Goal: Contribute content: Contribute content

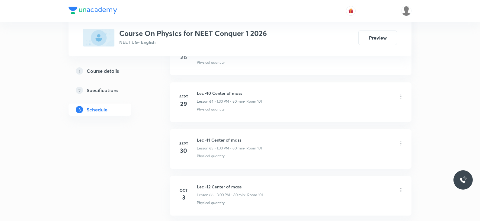
scroll to position [3389, 0]
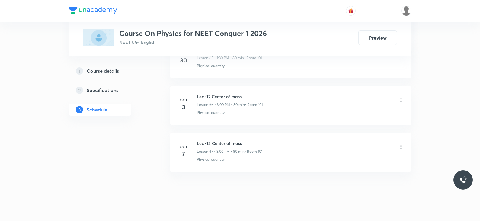
click at [212, 140] on h6 "Lec -13 Center of mass" at bounding box center [229, 143] width 65 height 6
copy h6 "Lec -13 Center of mass"
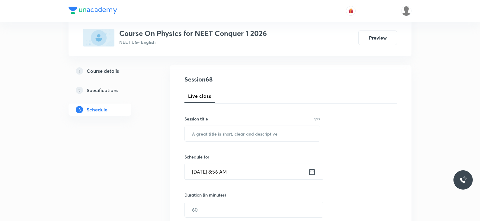
scroll to position [0, 0]
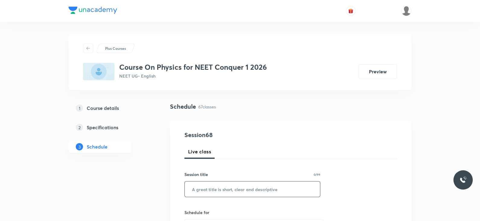
click at [213, 190] on input "text" at bounding box center [252, 188] width 135 height 15
paste input "Lec -13 Center of mass"
click at [205, 188] on input "Lec -13 Center of mass" at bounding box center [252, 188] width 135 height 15
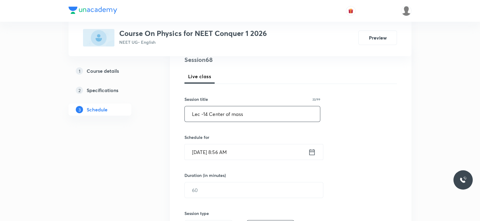
scroll to position [75, 0]
type input "Lec -14 Center of mass"
click at [308, 152] on icon at bounding box center [312, 152] width 8 height 8
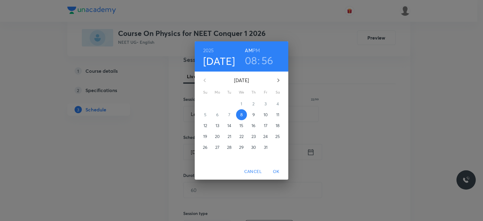
click at [253, 61] on h3 "08" at bounding box center [251, 60] width 12 height 13
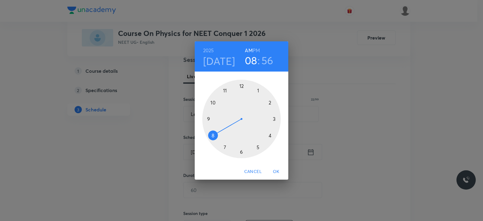
click at [214, 103] on div at bounding box center [241, 119] width 78 height 78
click at [268, 102] on div at bounding box center [241, 119] width 78 height 78
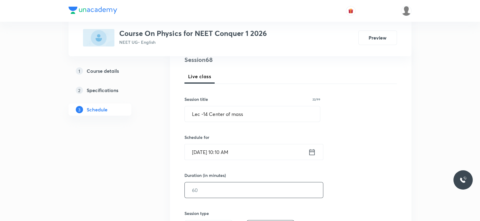
click at [214, 190] on input "text" at bounding box center [254, 189] width 138 height 15
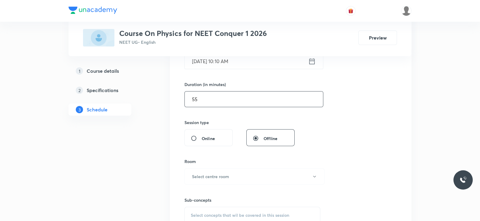
scroll to position [182, 0]
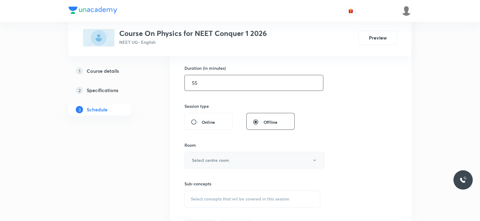
click at [218, 158] on h6 "Select centre room" at bounding box center [210, 160] width 37 height 6
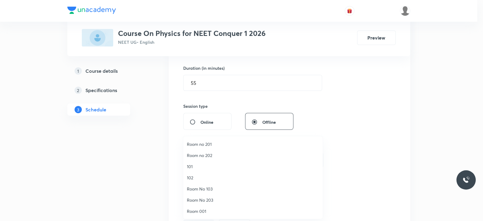
click at [241, 84] on div at bounding box center [241, 110] width 483 height 221
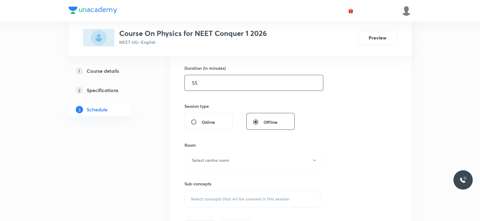
click at [238, 83] on input "55" at bounding box center [254, 82] width 138 height 15
type input "5"
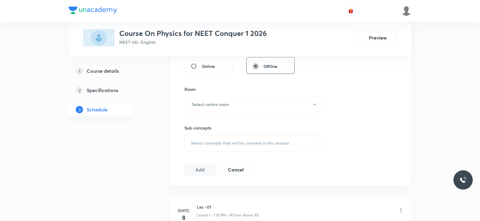
scroll to position [239, 0]
type input "80"
click at [223, 104] on h6 "Select centre room" at bounding box center [210, 103] width 37 height 6
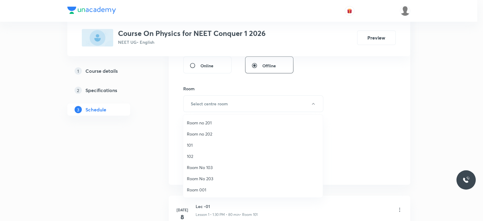
click at [208, 147] on span "101" at bounding box center [253, 145] width 132 height 6
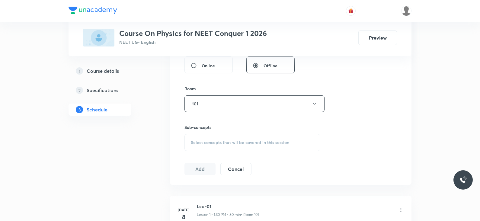
click at [241, 146] on div "Select concepts that wil be covered in this session" at bounding box center [252, 142] width 136 height 17
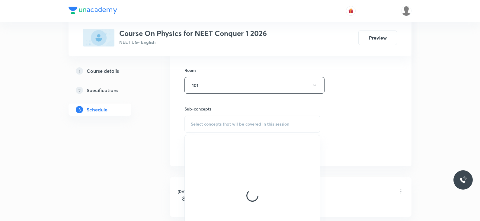
scroll to position [258, 0]
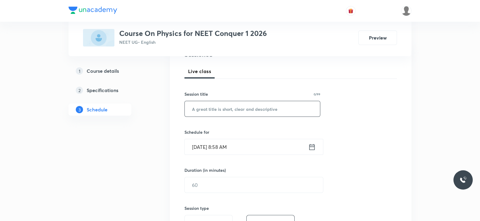
scroll to position [80, 0]
click at [250, 109] on input "text" at bounding box center [252, 108] width 135 height 15
paste input "Lec -13 Center of mass"
click at [207, 108] on input "Lec -13 Center of mass" at bounding box center [252, 108] width 135 height 15
type input "Lec -14 Center of mass"
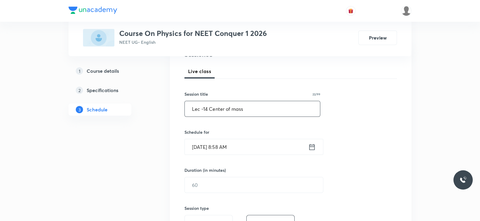
click at [311, 144] on icon at bounding box center [312, 147] width 8 height 8
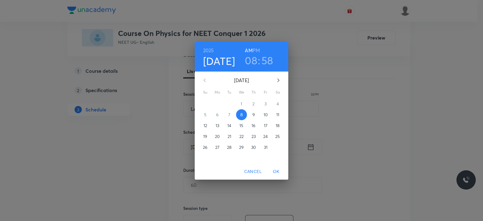
click at [252, 57] on h3 "08" at bounding box center [251, 60] width 12 height 13
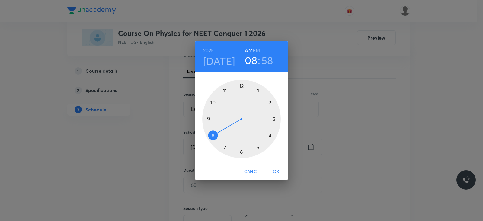
click at [212, 102] on div at bounding box center [241, 119] width 78 height 78
click at [269, 102] on div at bounding box center [241, 119] width 78 height 78
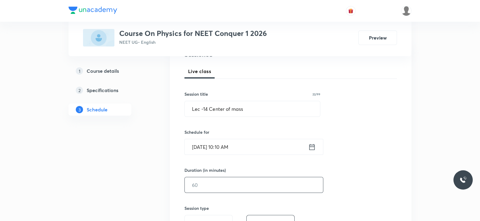
click at [223, 188] on input "text" at bounding box center [254, 184] width 138 height 15
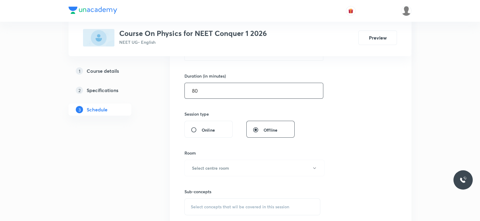
scroll to position [175, 0]
type input "80"
click at [225, 169] on h6 "Select centre room" at bounding box center [210, 167] width 37 height 6
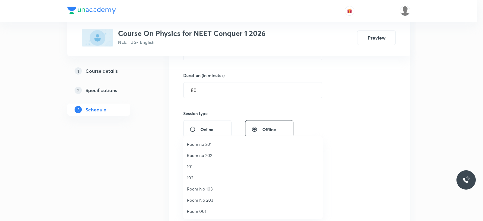
click at [199, 167] on span "101" at bounding box center [253, 166] width 132 height 6
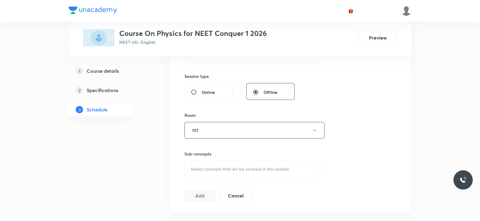
scroll to position [219, 0]
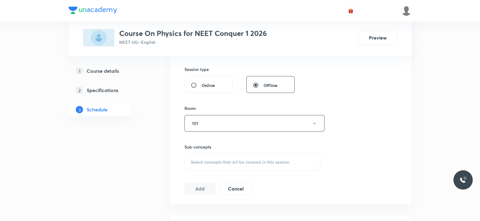
click at [239, 167] on div "Select concepts that wil be covered in this session" at bounding box center [252, 162] width 136 height 17
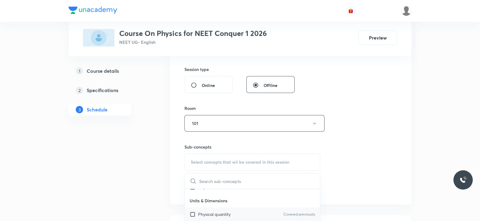
click at [232, 207] on div "Physical quantity Covered previously" at bounding box center [252, 214] width 135 height 14
checkbox input "true"
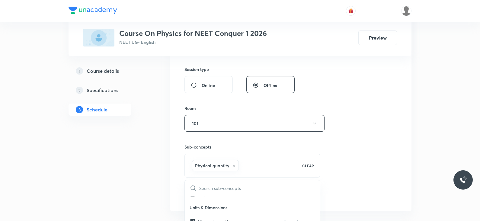
click at [336, 162] on div "Session 68 Live class Session title 22/99 Lec -14 Center of mass ​ Schedule for…" at bounding box center [290, 56] width 212 height 290
click at [196, 195] on button "Add" at bounding box center [199, 195] width 31 height 12
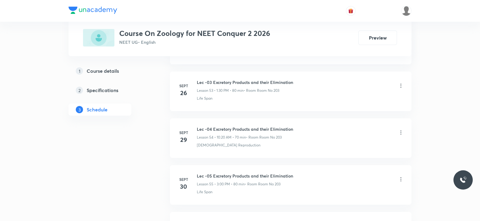
scroll to position [2969, 0]
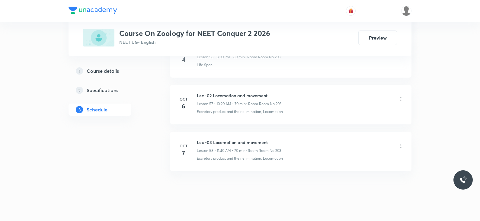
click at [234, 139] on h6 "Lec -03 Locomotion and movement" at bounding box center [239, 142] width 84 height 6
copy h6 "Lec -03 Locomotion and movement"
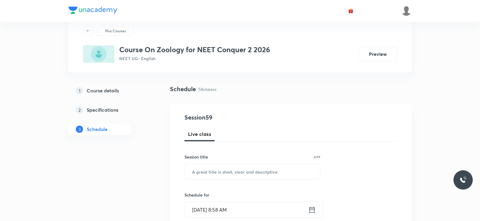
scroll to position [0, 0]
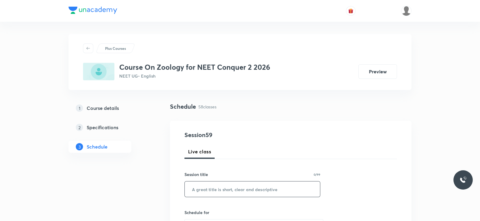
click at [231, 186] on input "text" at bounding box center [252, 188] width 135 height 15
paste input "Lec -03 Locomotion and movement"
click at [208, 189] on input "Lec -03 Locomotion and movement" at bounding box center [252, 188] width 135 height 15
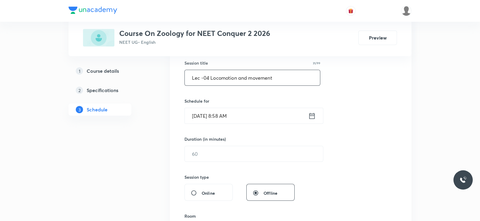
scroll to position [112, 0]
type input "Lec -04 Locomotion and movement"
click at [312, 117] on icon at bounding box center [312, 115] width 8 height 8
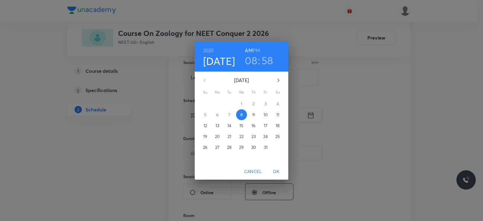
click at [255, 50] on h6 "PM" at bounding box center [256, 50] width 7 height 8
click at [253, 58] on h3 "08" at bounding box center [251, 60] width 12 height 13
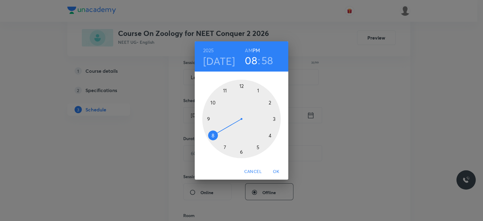
click at [251, 49] on h6 "AM" at bounding box center [249, 50] width 8 height 8
click at [213, 102] on div at bounding box center [241, 119] width 78 height 78
click at [270, 103] on div at bounding box center [241, 119] width 78 height 78
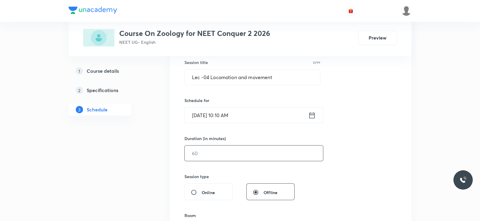
click at [226, 159] on input "text" at bounding box center [254, 152] width 138 height 15
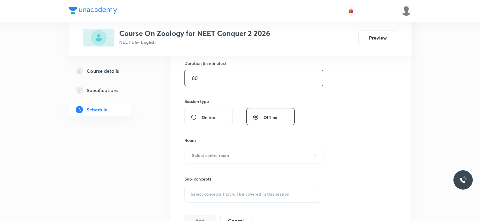
scroll to position [196, 0]
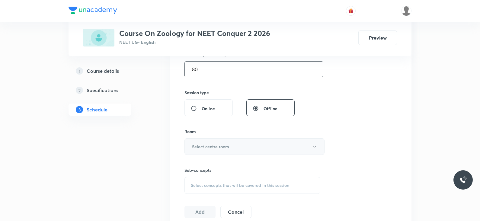
type input "80"
click at [216, 146] on h6 "Select centre room" at bounding box center [210, 146] width 37 height 6
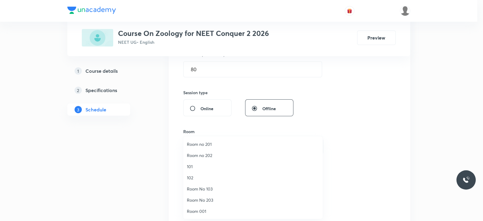
click at [192, 199] on span "Room No 203" at bounding box center [253, 200] width 132 height 6
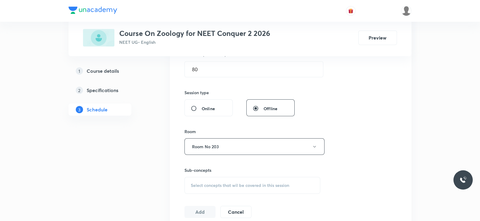
click at [218, 179] on div "Select concepts that wil be covered in this session" at bounding box center [252, 185] width 136 height 17
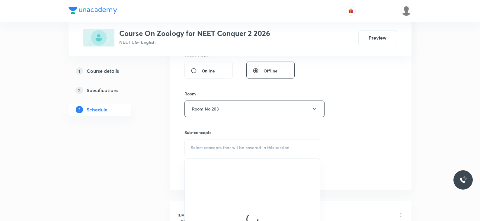
scroll to position [238, 0]
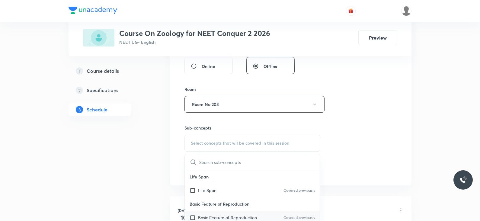
click at [214, 214] on p "Basic Feature of Reproduction" at bounding box center [227, 217] width 59 height 6
checkbox input "true"
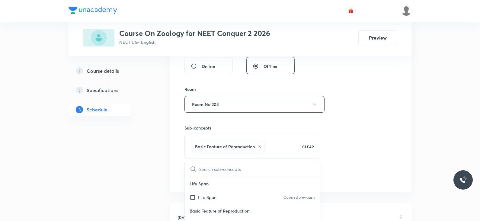
click at [361, 121] on div "Session 59 Live class Session title 31/99 Lec -04 Locomotion and movement ​ Sch…" at bounding box center [290, 37] width 212 height 290
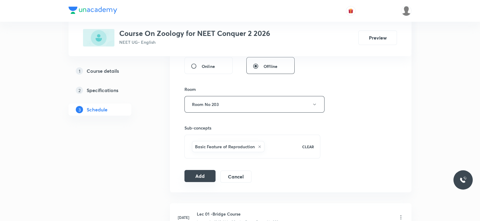
click at [202, 174] on button "Add" at bounding box center [199, 176] width 31 height 12
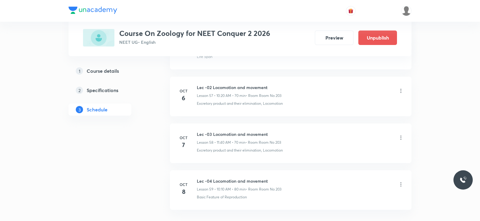
scroll to position [2739, 0]
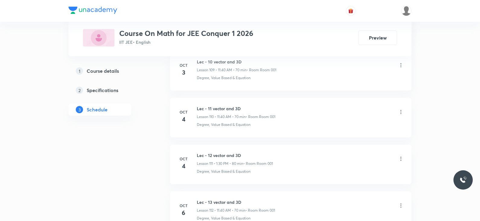
scroll to position [5536, 0]
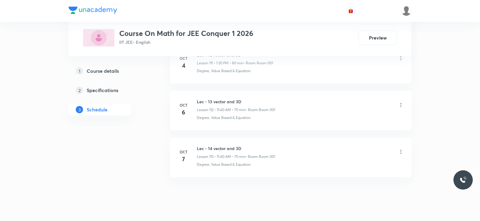
click at [226, 145] on div "Lec - 14 vector and 3D Lesson 113 • 11:40 AM • 70 min • Room Room 001" at bounding box center [236, 152] width 78 height 14
click at [230, 145] on h6 "Lec - 14 vector and 3D" at bounding box center [236, 148] width 78 height 6
copy h6 "Lec - 14 vector and 3D"
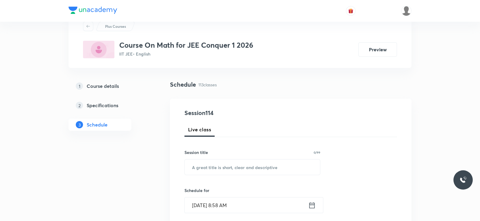
scroll to position [0, 0]
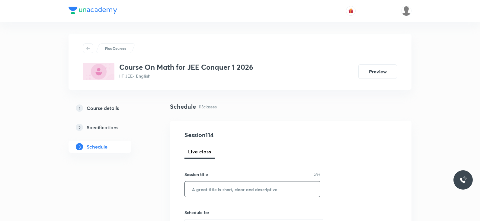
click at [219, 192] on input "text" at bounding box center [252, 188] width 135 height 15
paste input "Lec - 14 vector and 3D"
click at [208, 189] on input "Lec - 14 vector and 3D" at bounding box center [252, 188] width 135 height 15
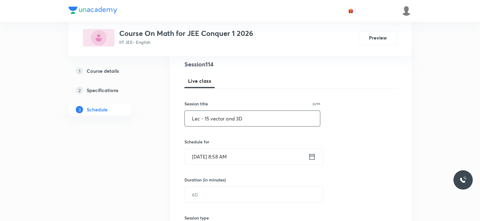
scroll to position [71, 0]
type input "Lec - 15 vector and 3D"
click at [314, 155] on icon at bounding box center [312, 156] width 8 height 8
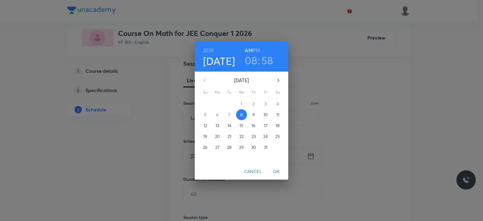
click at [249, 61] on h3 "08" at bounding box center [251, 60] width 12 height 13
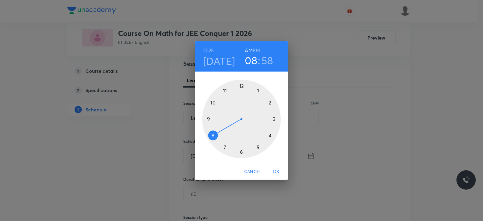
click at [212, 103] on div at bounding box center [241, 119] width 78 height 78
click at [270, 103] on div at bounding box center [241, 119] width 78 height 78
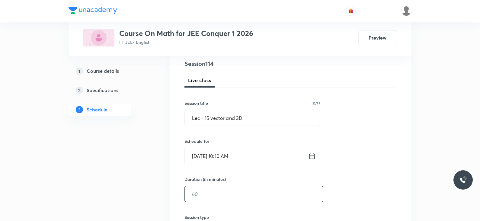
click at [214, 192] on input "text" at bounding box center [254, 193] width 138 height 15
type input "5"
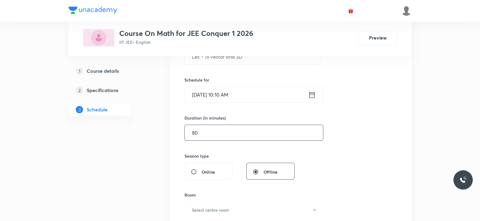
scroll to position [161, 0]
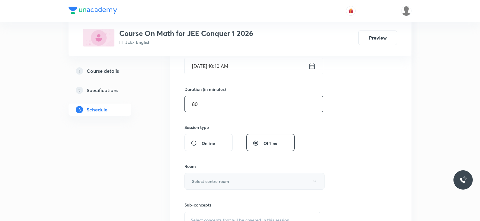
type input "80"
click at [224, 173] on button "Select centre room" at bounding box center [254, 181] width 140 height 17
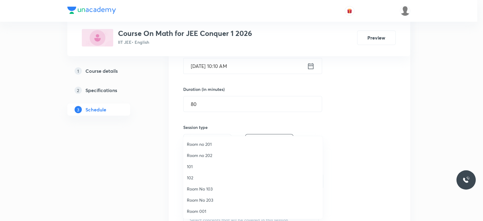
click at [208, 209] on span "Room 001" at bounding box center [253, 211] width 132 height 6
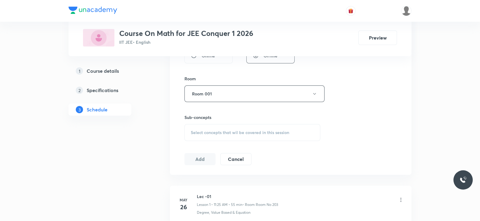
scroll to position [250, 0]
click at [232, 123] on div "Select concepts that wil be covered in this session" at bounding box center [252, 131] width 136 height 17
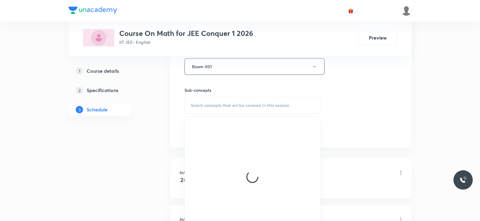
scroll to position [286, 0]
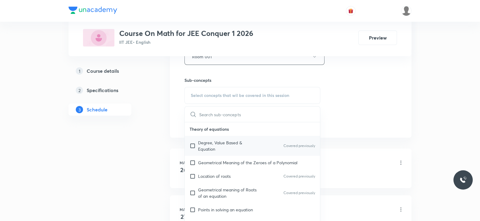
click at [232, 144] on p "Degree, Value Based & Equation" at bounding box center [228, 145] width 61 height 13
checkbox input "true"
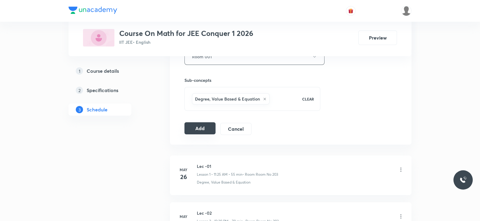
click at [191, 129] on button "Add" at bounding box center [199, 128] width 31 height 12
